Goal: Answer question/provide support: Share knowledge or assist other users

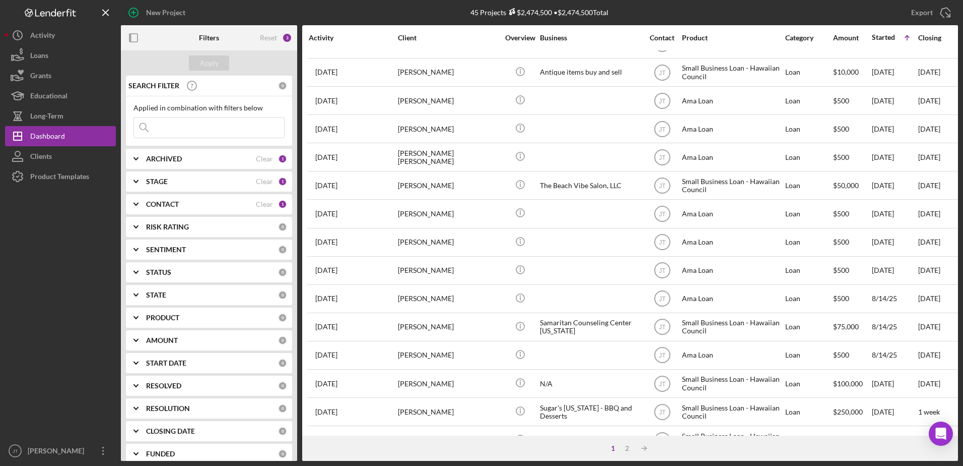
scroll to position [151, 0]
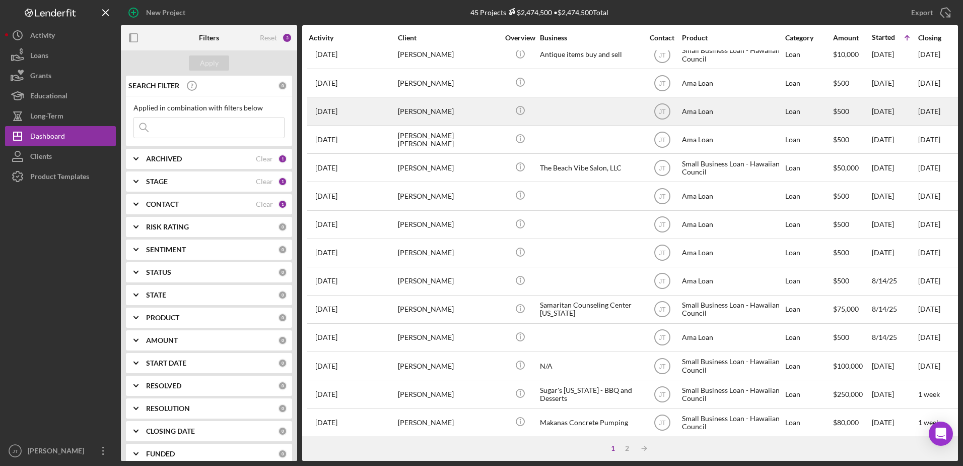
click at [338, 115] on time "[DATE]" at bounding box center [326, 111] width 22 height 8
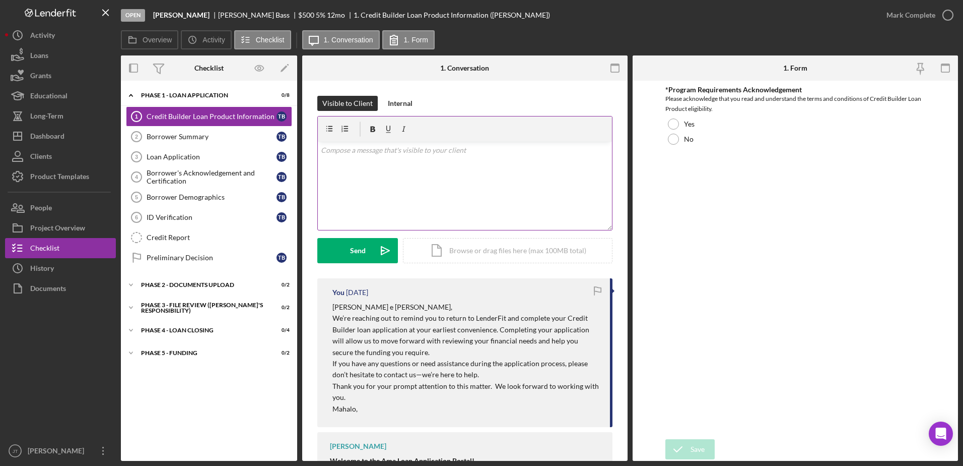
click at [352, 155] on p at bounding box center [465, 150] width 289 height 11
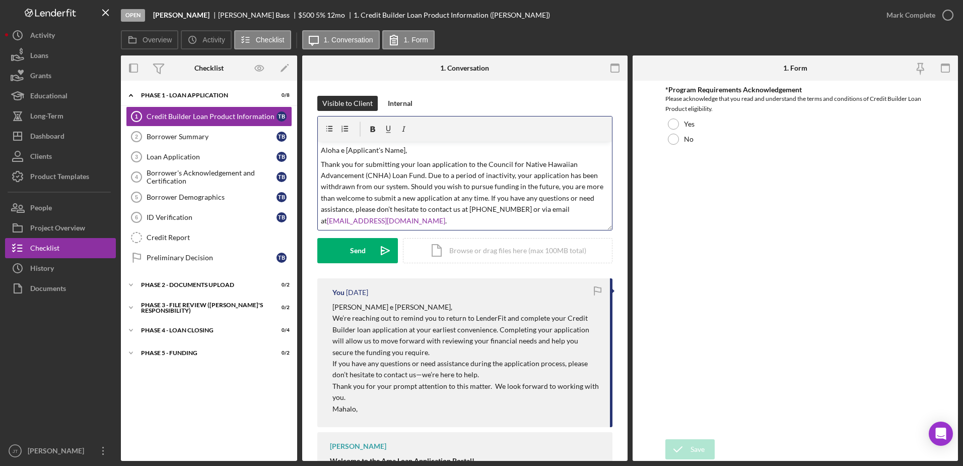
click at [403, 151] on p "Aloha e [Applicant's Name]," at bounding box center [465, 150] width 289 height 11
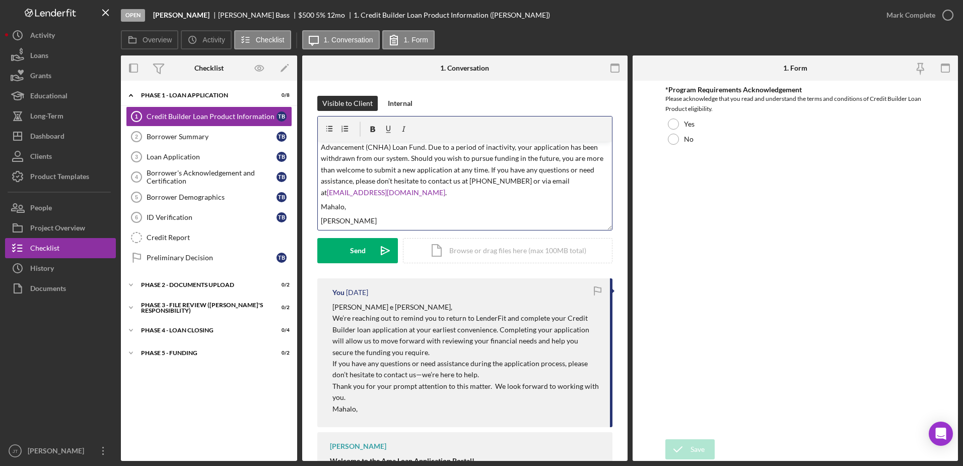
scroll to position [55, 0]
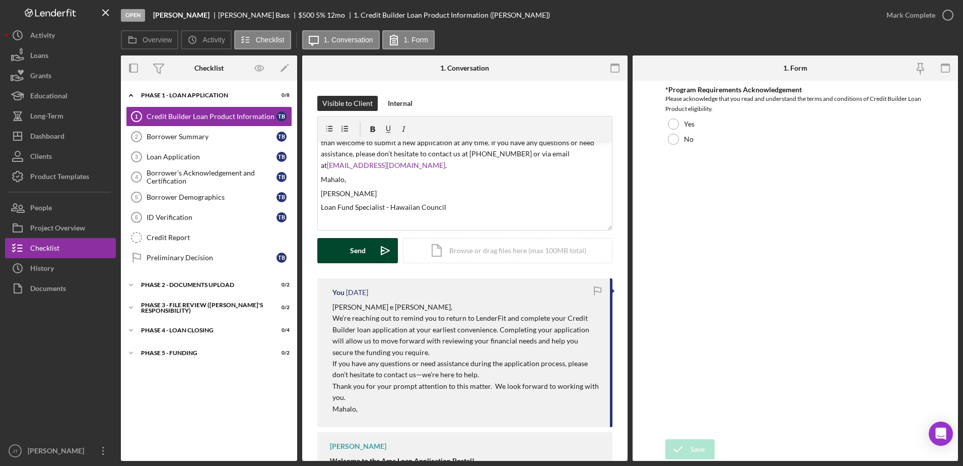
click at [353, 250] on div "Send" at bounding box center [358, 250] width 16 height 25
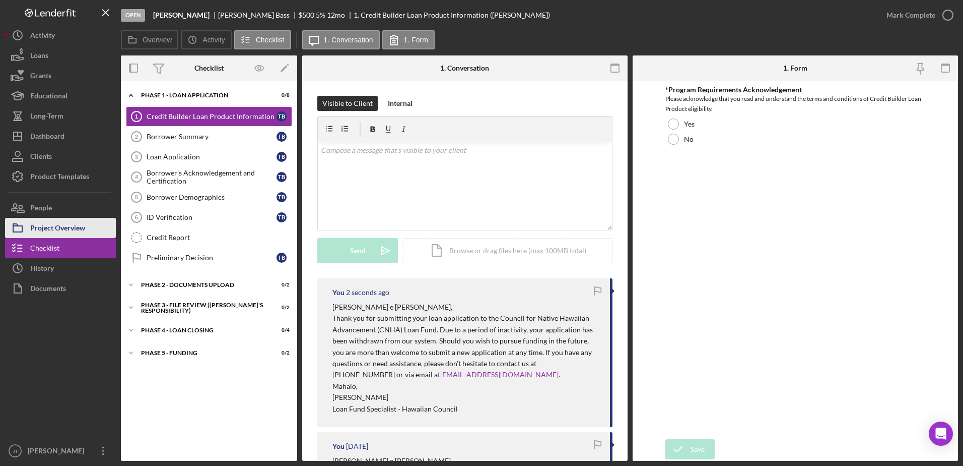
click at [37, 228] on div "Project Overview" at bounding box center [57, 229] width 55 height 23
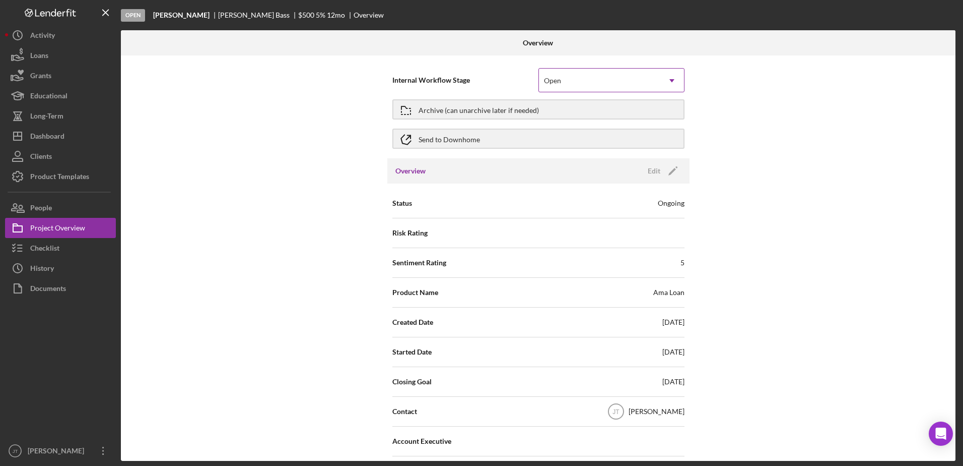
click at [579, 75] on div "Open" at bounding box center [599, 80] width 121 height 23
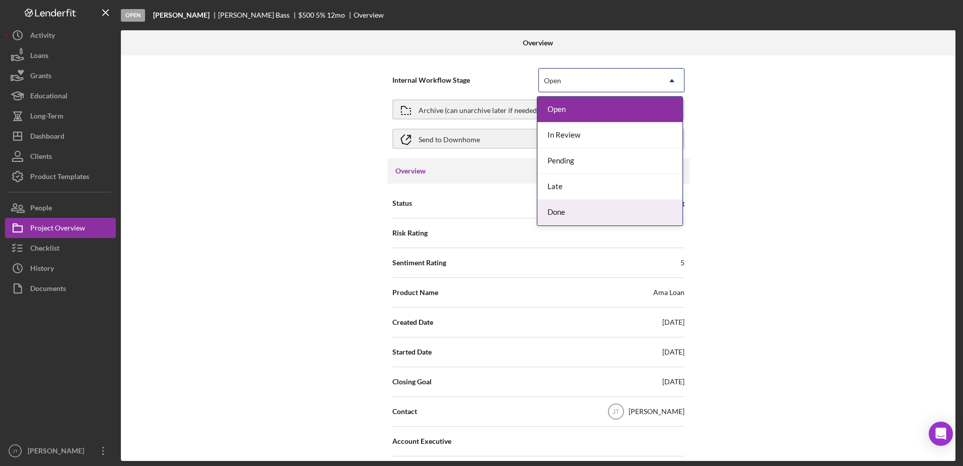
click at [572, 214] on div "Done" at bounding box center [610, 213] width 145 height 26
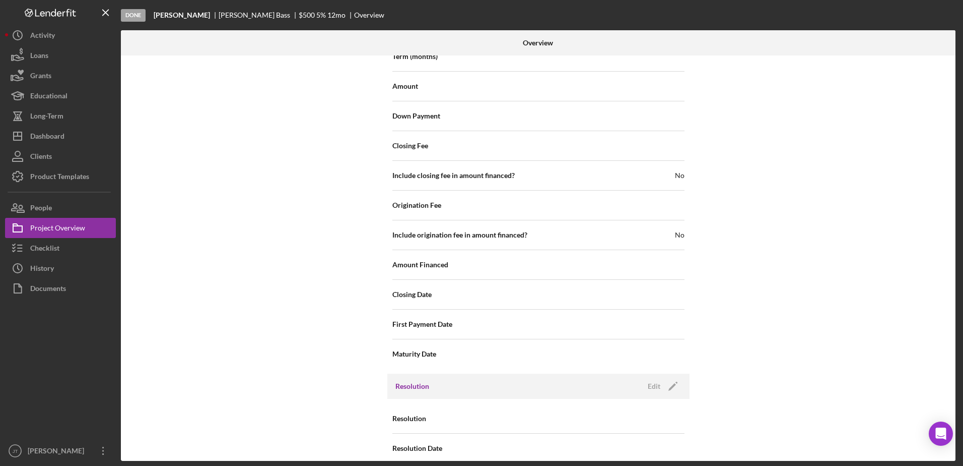
scroll to position [1112, 0]
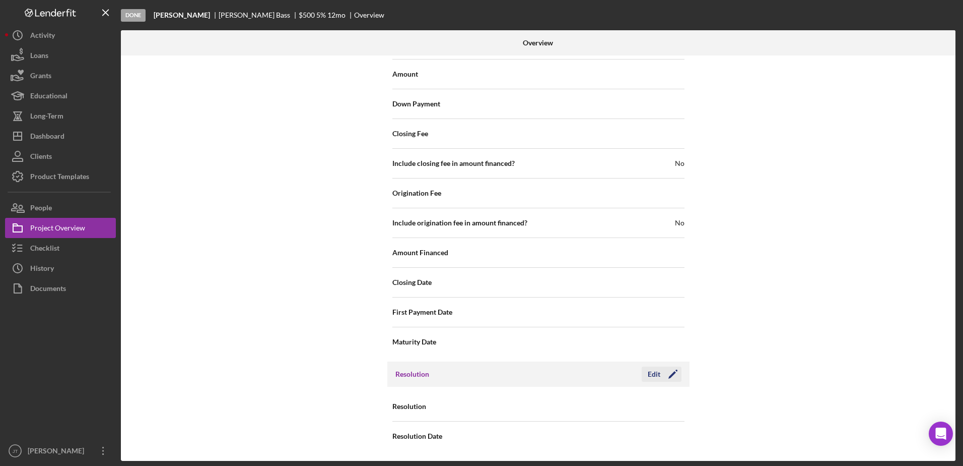
click at [661, 374] on icon "Icon/Edit" at bounding box center [672, 373] width 25 height 25
click at [663, 400] on icon "Icon/Dropdown Arrow" at bounding box center [672, 406] width 24 height 24
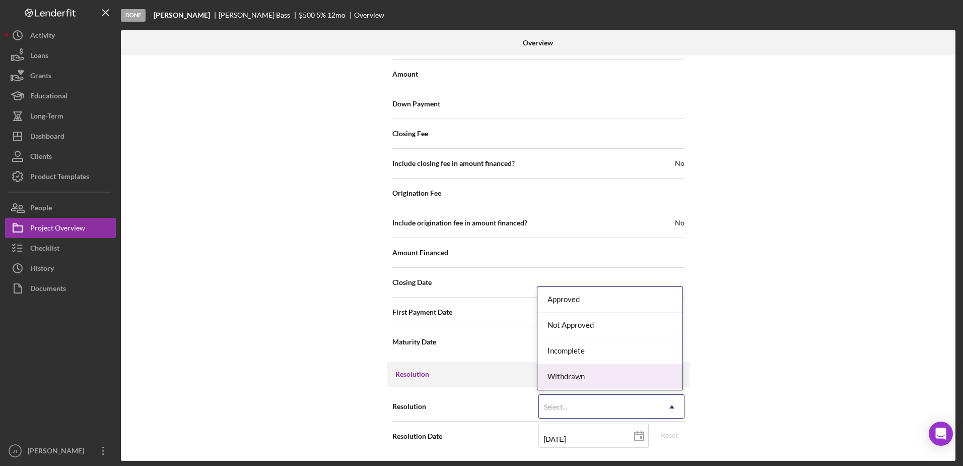
click at [663, 382] on div "Withdrawn" at bounding box center [610, 377] width 145 height 26
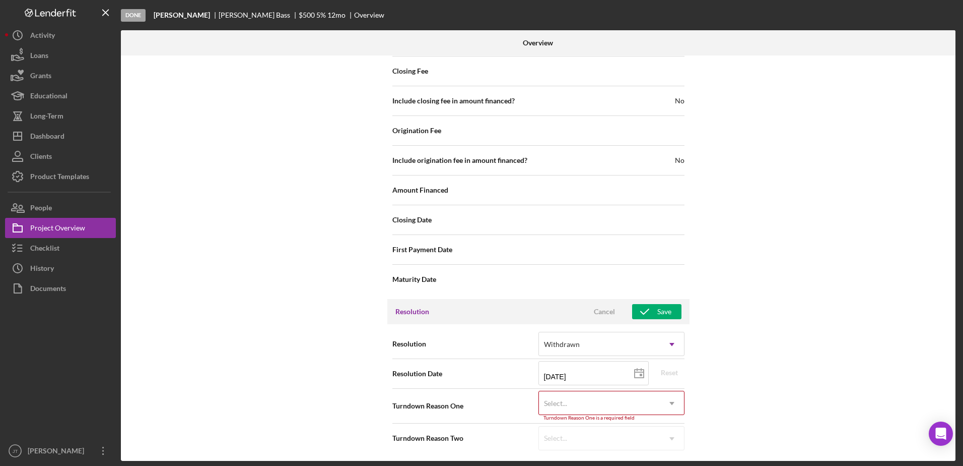
scroll to position [1176, 0]
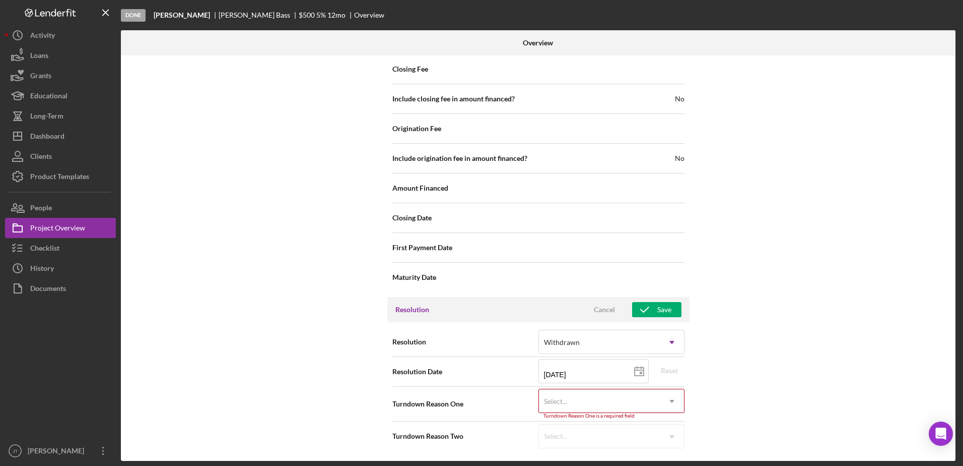
click at [666, 400] on icon "Icon/Dropdown Arrow" at bounding box center [672, 401] width 24 height 24
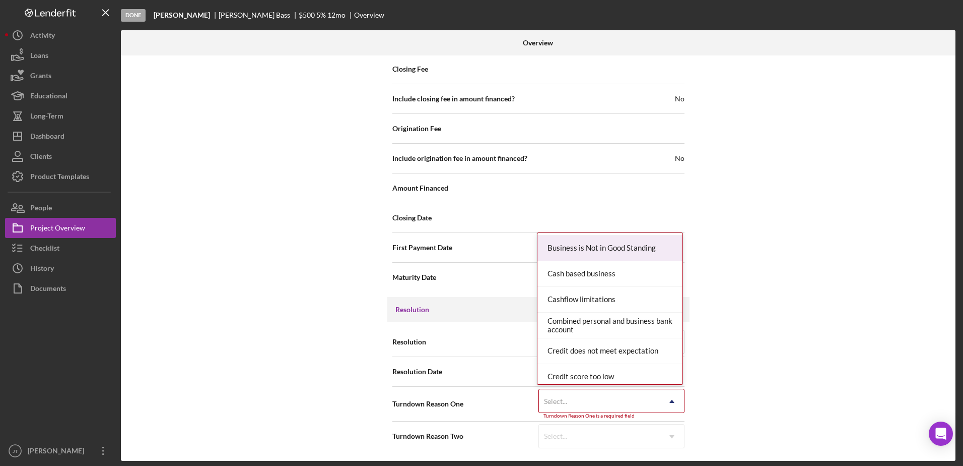
scroll to position [101, 0]
type input "no"
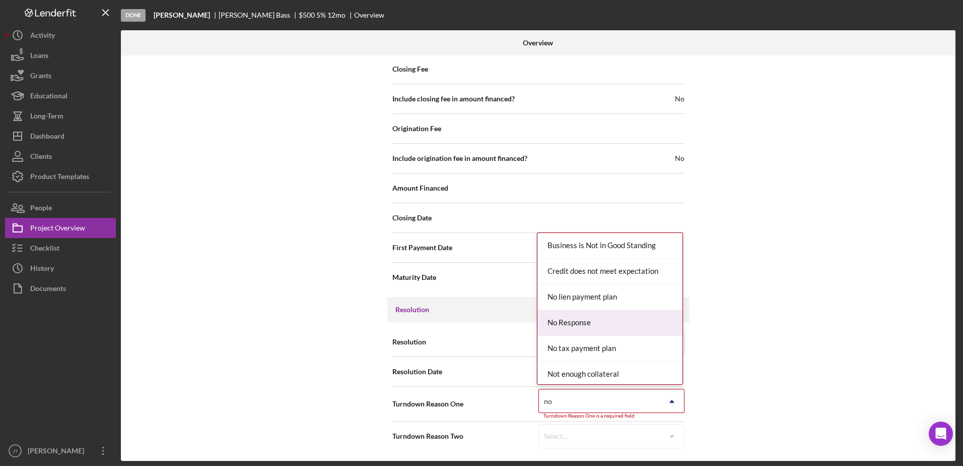
click at [606, 328] on div "No Response" at bounding box center [610, 323] width 145 height 26
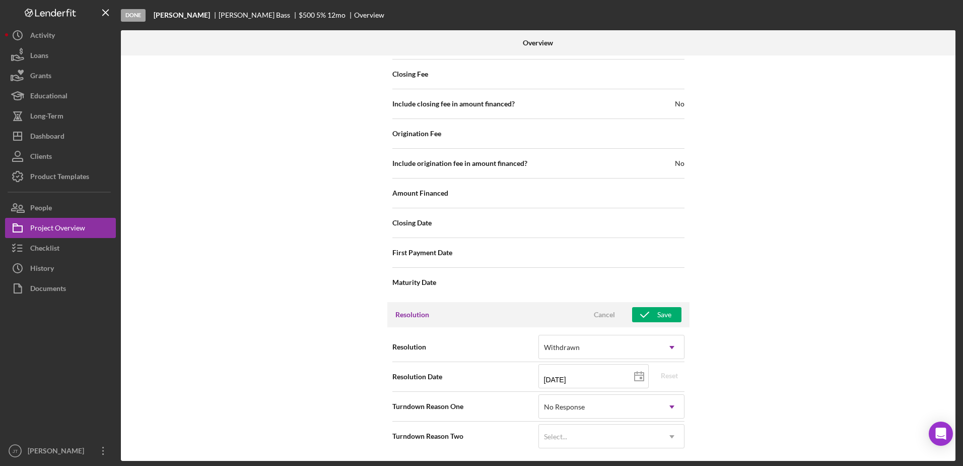
click at [657, 322] on div "Resolution Cancel Save" at bounding box center [538, 314] width 302 height 25
click at [659, 317] on div "Save" at bounding box center [664, 314] width 14 height 15
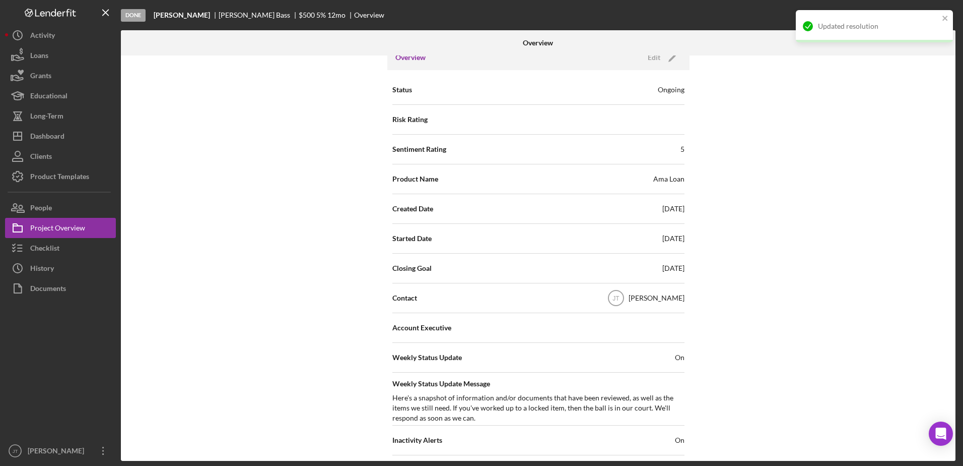
scroll to position [0, 0]
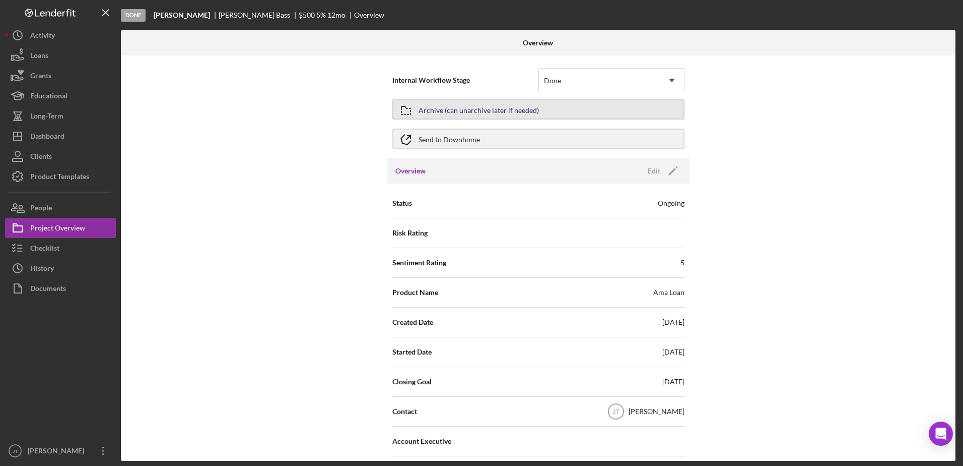
click at [481, 110] on div "Archive (can unarchive later if needed)" at bounding box center [479, 109] width 120 height 18
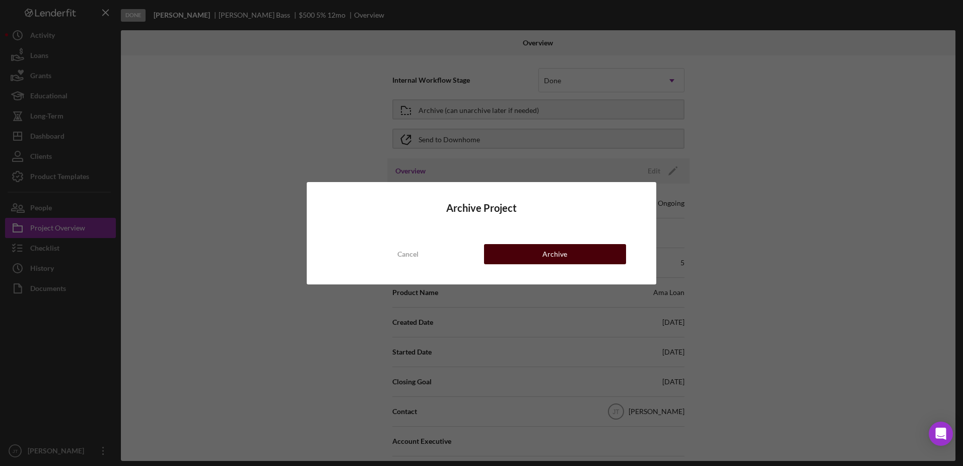
click at [507, 250] on button "Archive" at bounding box center [555, 254] width 142 height 20
